Goal: Task Accomplishment & Management: Manage account settings

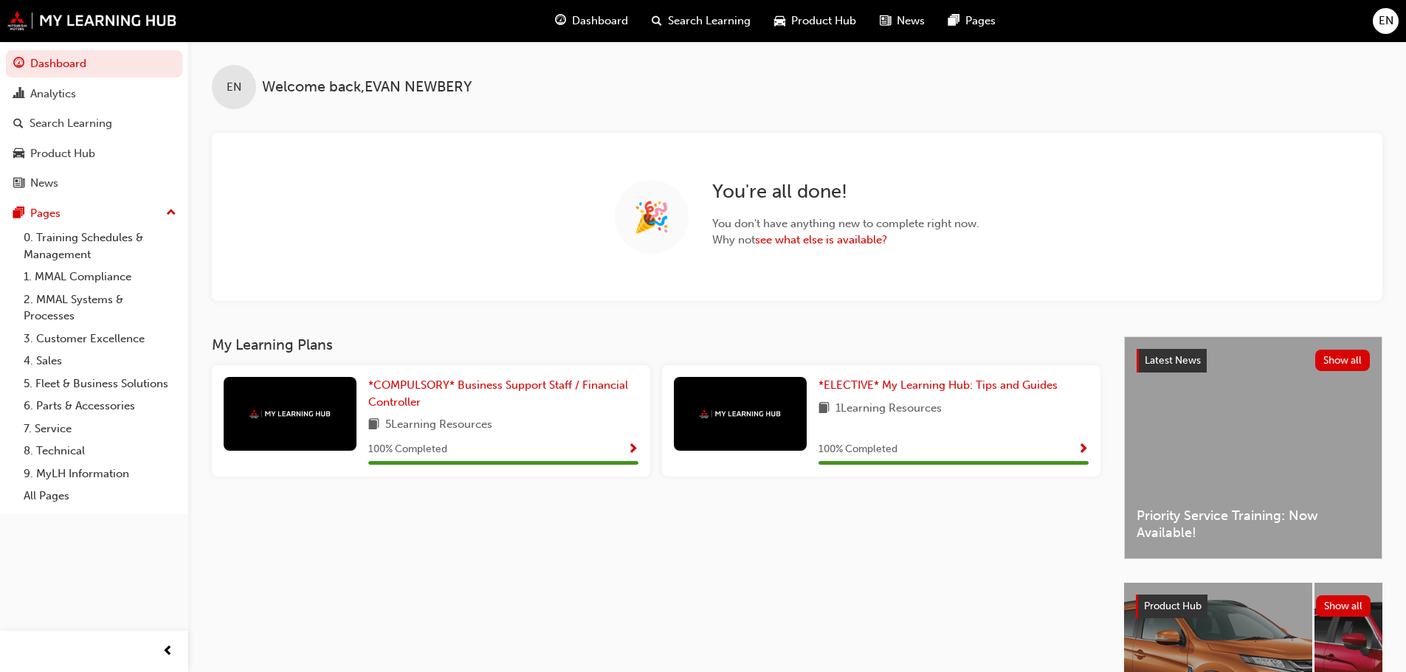
click at [1385, 21] on span "EN" at bounding box center [1386, 21] width 15 height 17
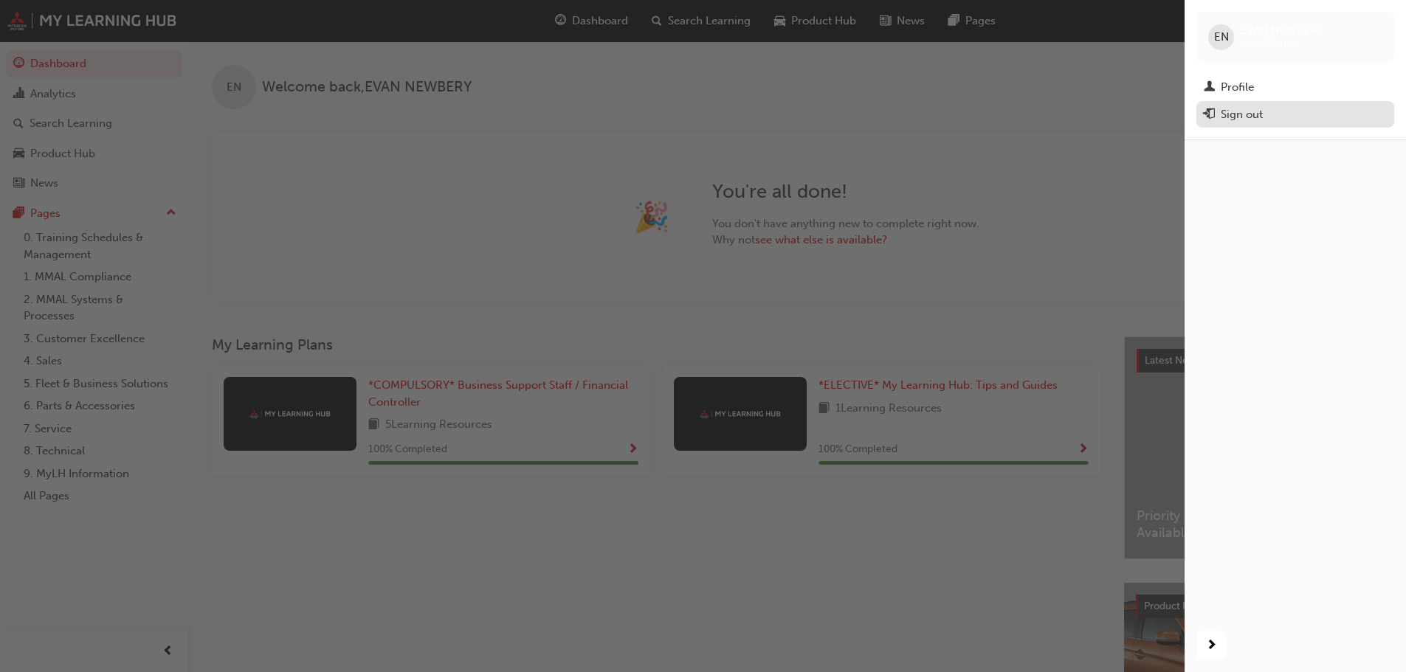
click at [1257, 106] on div "Sign out" at bounding box center [1242, 114] width 42 height 17
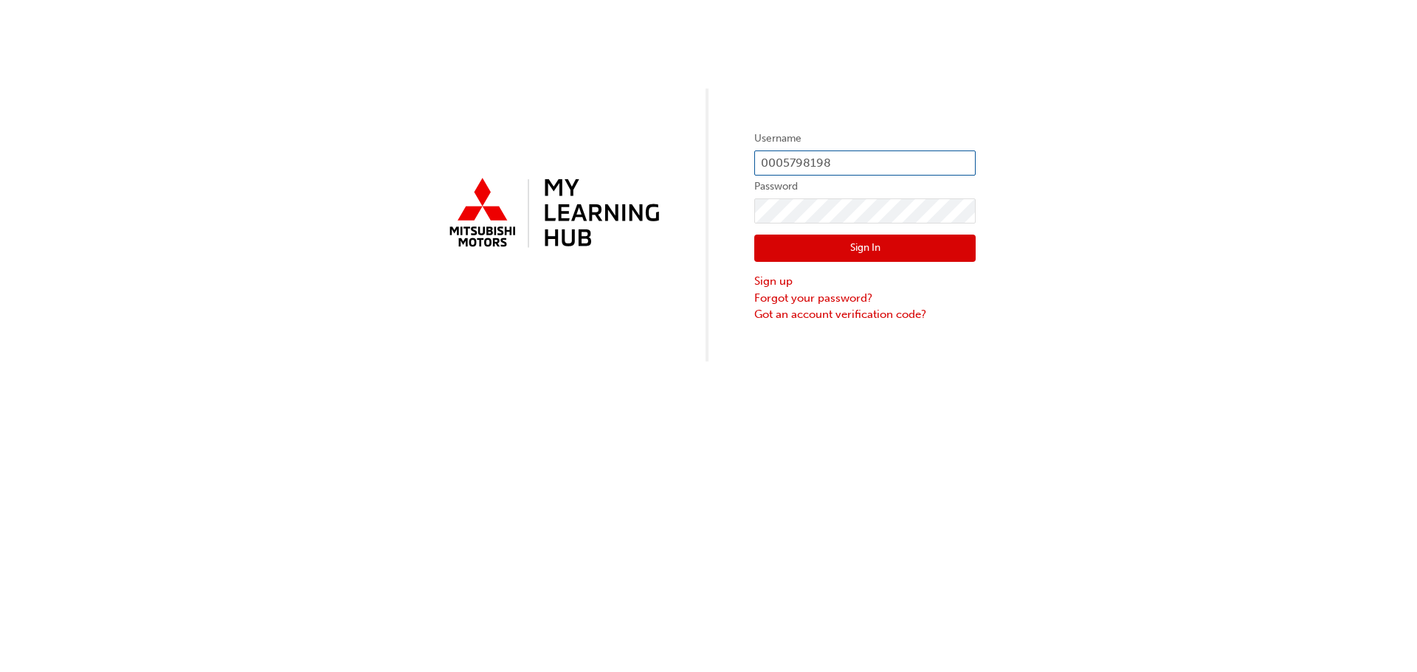
click at [849, 165] on input "0005798198" at bounding box center [864, 163] width 221 height 25
type input "0005822480"
click at [918, 243] on button "Sign In" at bounding box center [864, 249] width 221 height 28
